Goal: Information Seeking & Learning: Learn about a topic

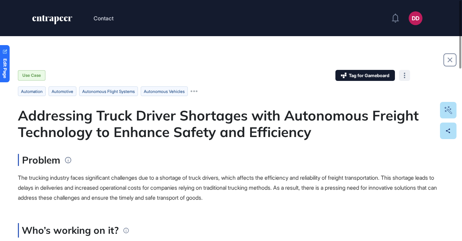
click at [405, 74] on button at bounding box center [404, 75] width 11 height 11
click at [251, 83] on div "Use Case Tag for Gameboard Build Partner Invest Acquire Like Follow Bookmark Su…" at bounding box center [231, 105] width 427 height 70
click at [197, 91] on icon at bounding box center [194, 91] width 7 height 2
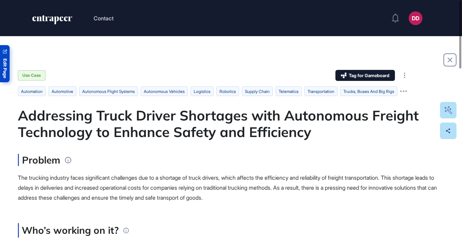
click at [7, 76] on span "Edit Page" at bounding box center [5, 68] width 4 height 20
click at [403, 76] on button at bounding box center [404, 75] width 11 height 11
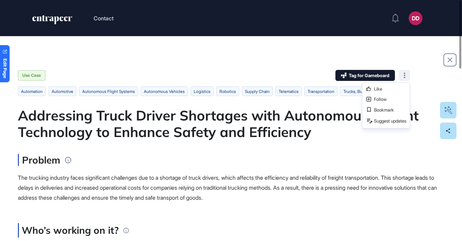
click at [342, 167] on div "Problem The trucking industry faces significant challenges due to a shortage of…" at bounding box center [231, 178] width 427 height 49
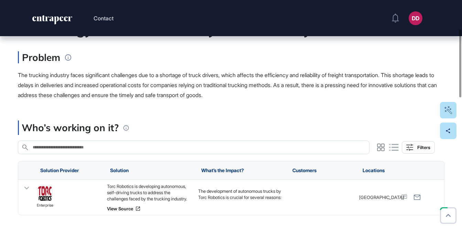
scroll to position [133, 0]
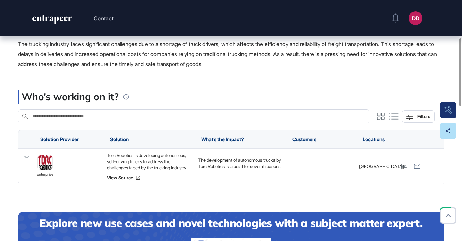
click at [426, 92] on div "Who’s working on it?" at bounding box center [226, 96] width 417 height 14
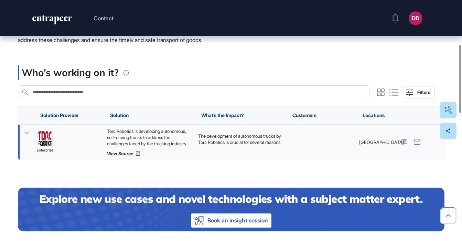
click at [25, 134] on icon at bounding box center [27, 133] width 10 height 10
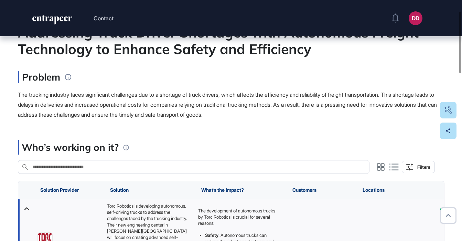
scroll to position [0, 0]
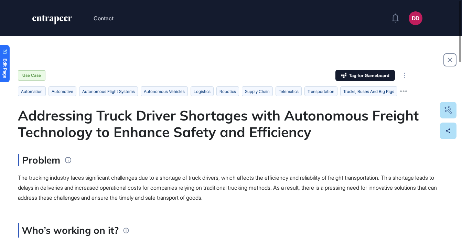
click at [407, 91] on icon at bounding box center [403, 91] width 7 height 2
